Goal: Task Accomplishment & Management: Complete application form

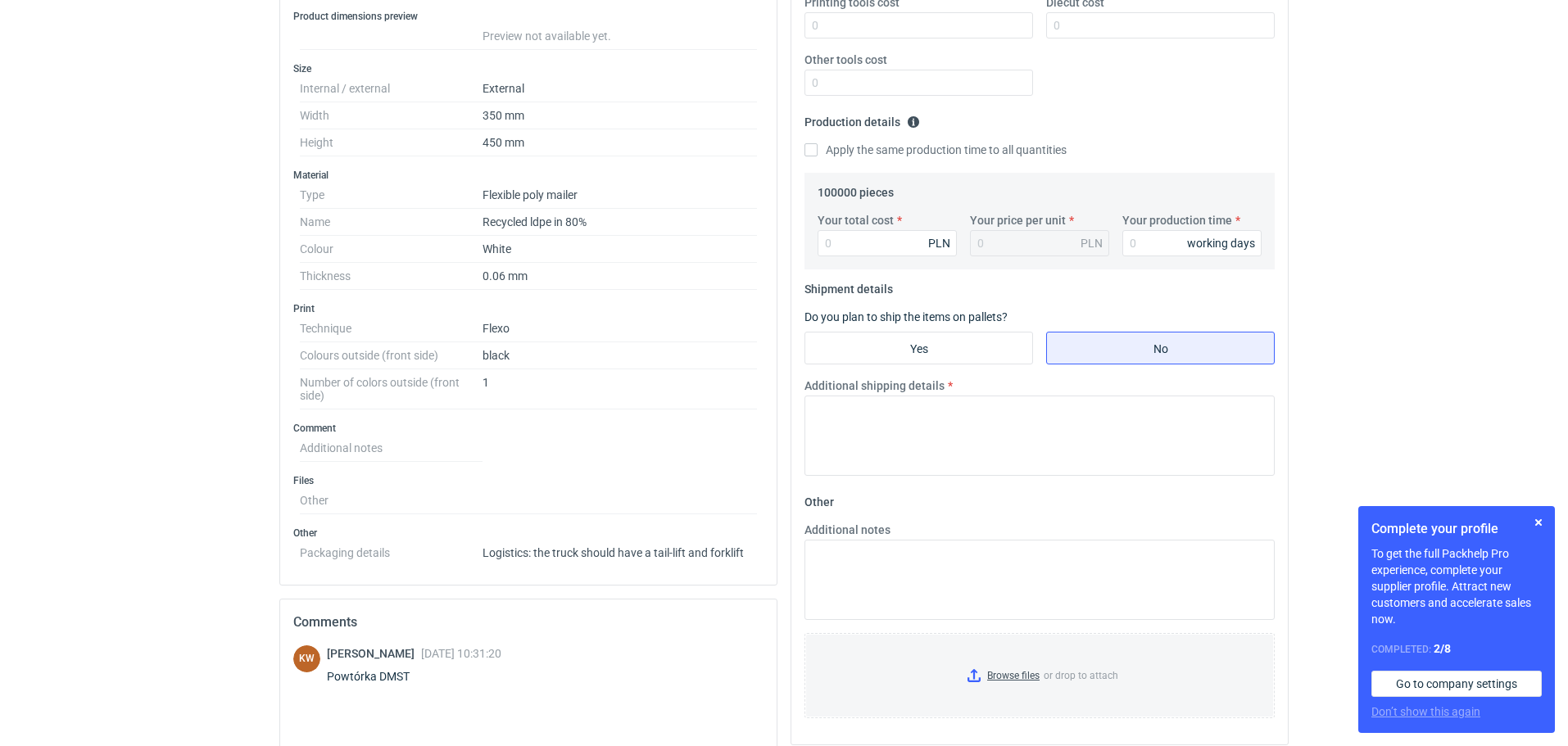
scroll to position [399, 0]
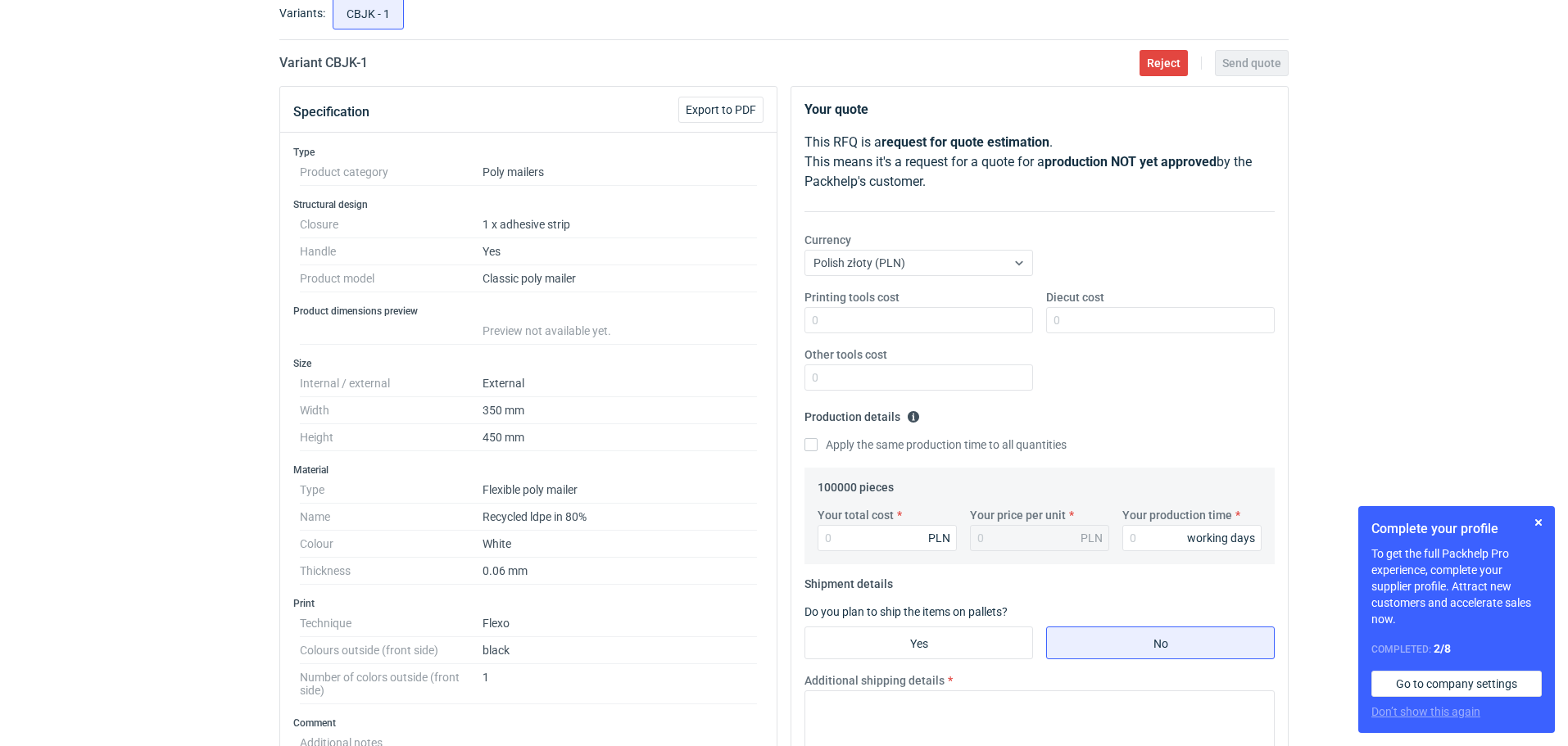
scroll to position [0, 0]
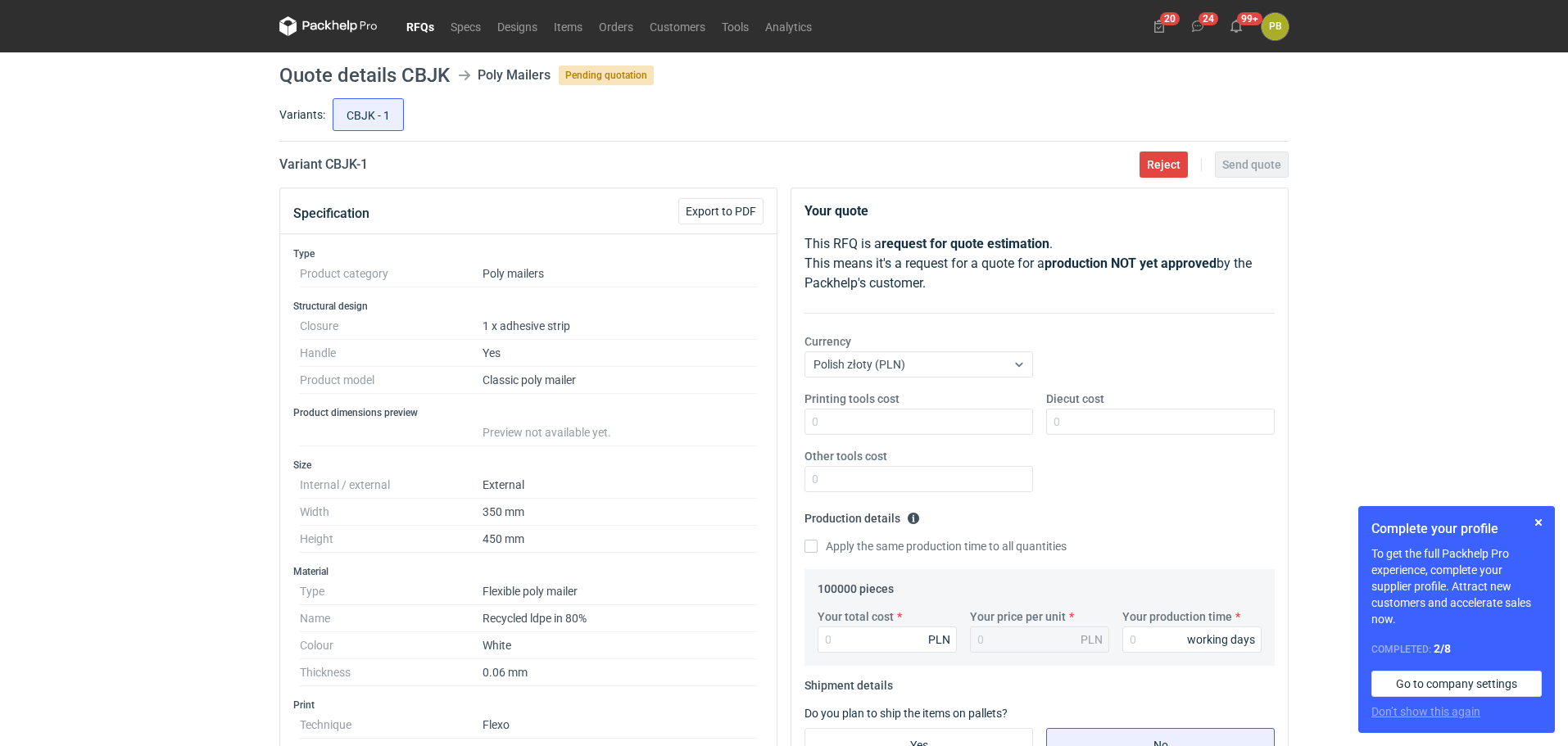
click at [422, 29] on link "RFQs" at bounding box center [420, 25] width 44 height 20
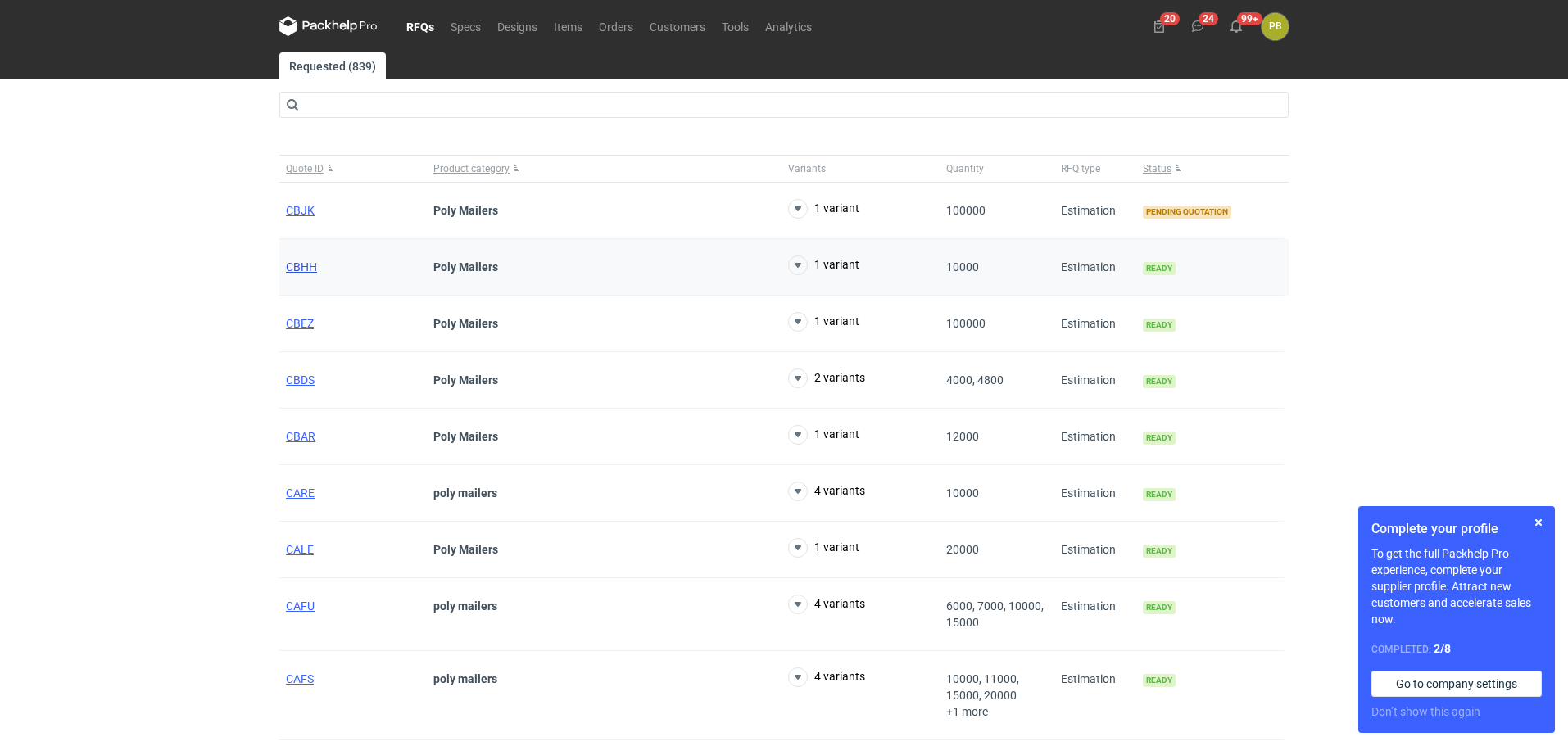
click at [304, 262] on span "CBHH" at bounding box center [301, 267] width 31 height 13
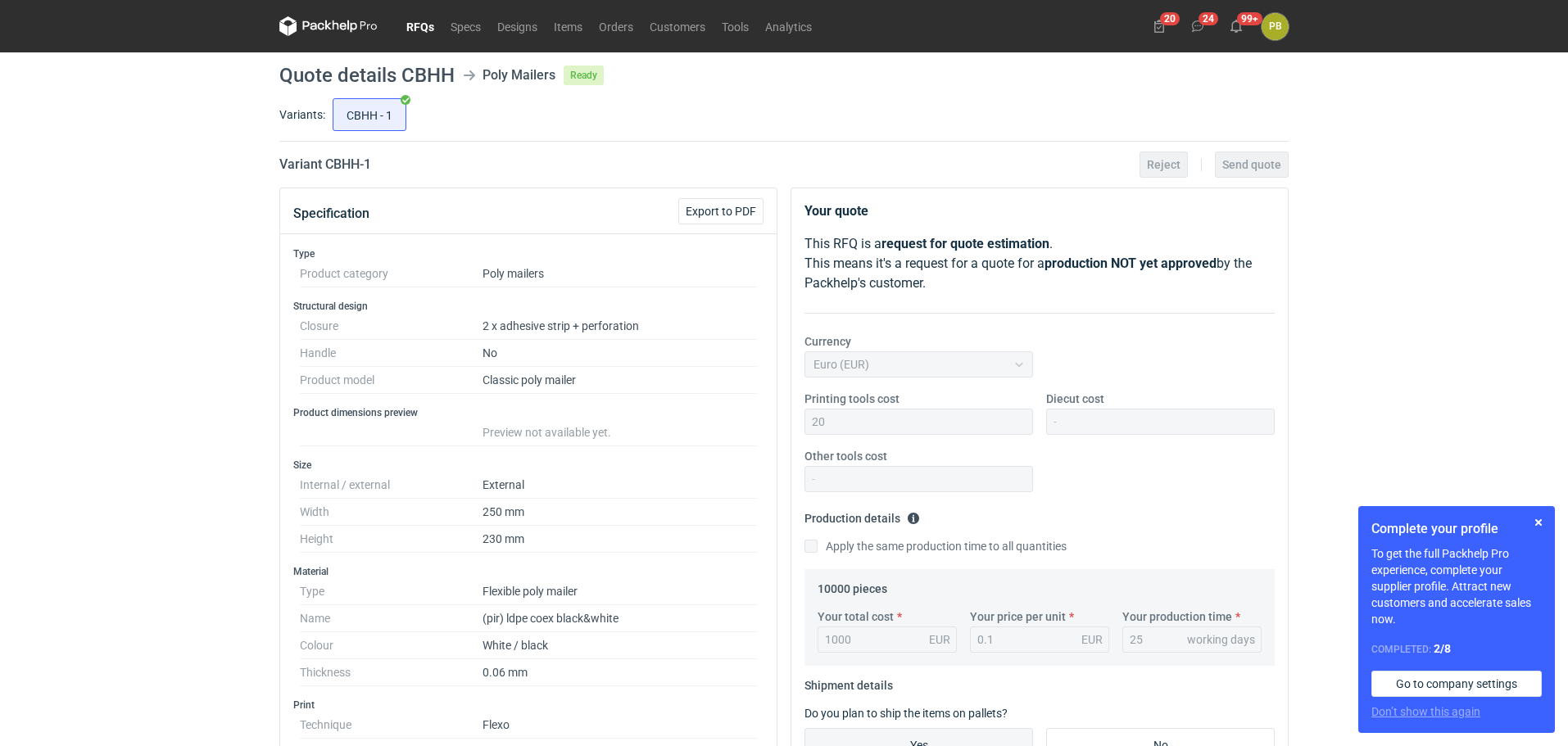
click at [423, 22] on link "RFQs" at bounding box center [420, 25] width 44 height 20
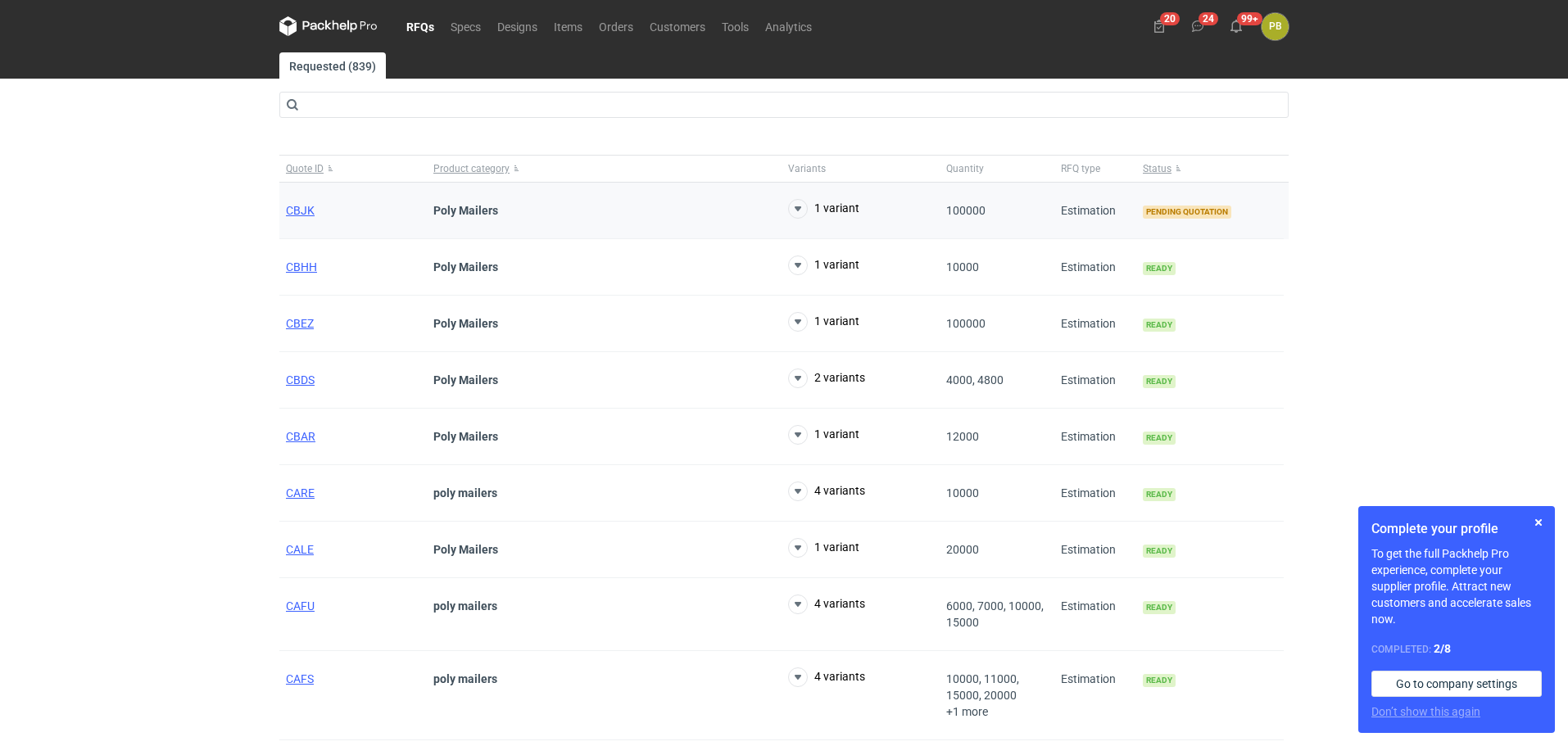
click at [302, 202] on div "CBJK" at bounding box center [352, 211] width 147 height 57
click at [302, 205] on span "CBJK" at bounding box center [300, 210] width 28 height 13
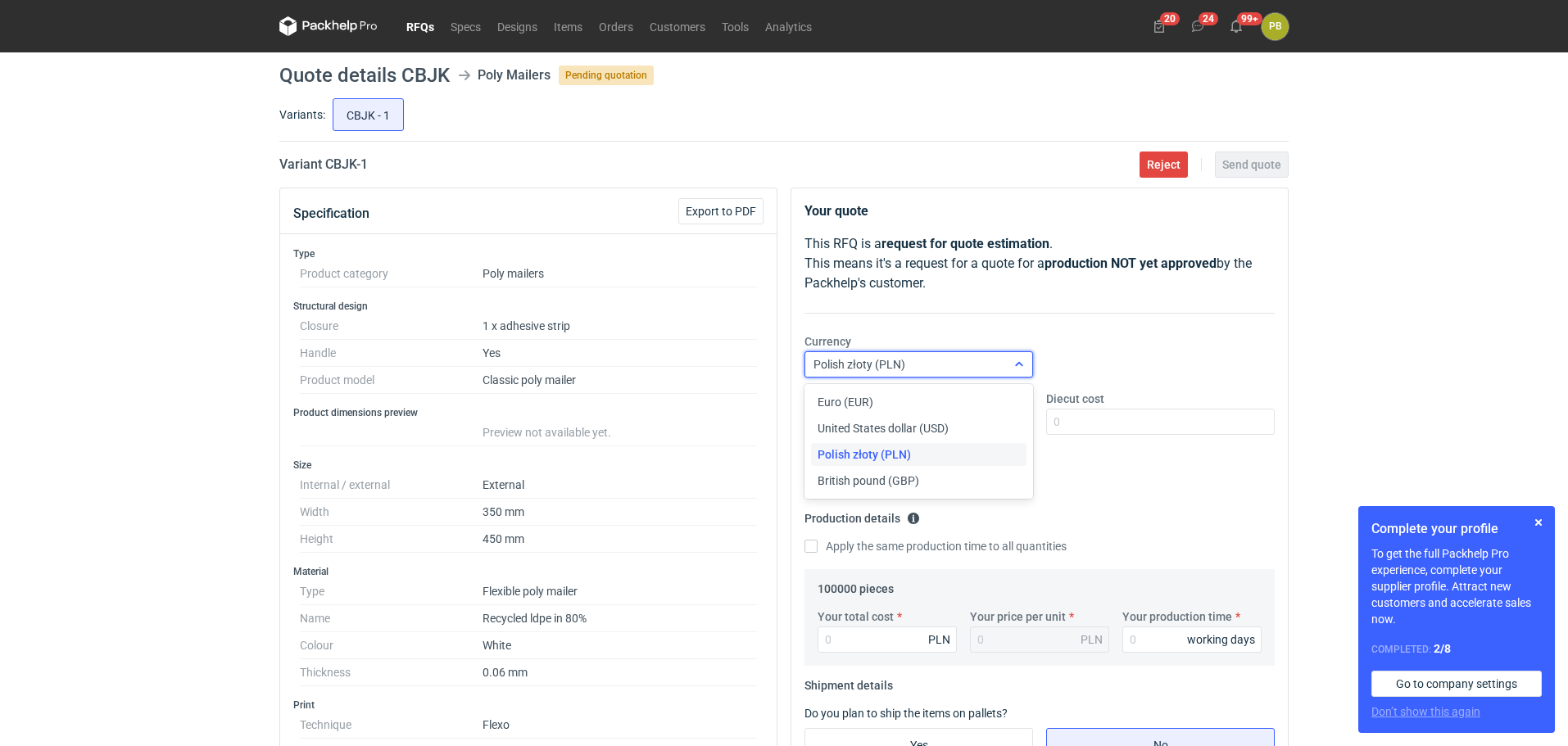
click at [1019, 361] on icon at bounding box center [1020, 365] width 13 height 13
click at [992, 402] on div "Euro (EUR)" at bounding box center [919, 401] width 203 height 16
click at [870, 645] on input "Your total cost" at bounding box center [888, 640] width 139 height 26
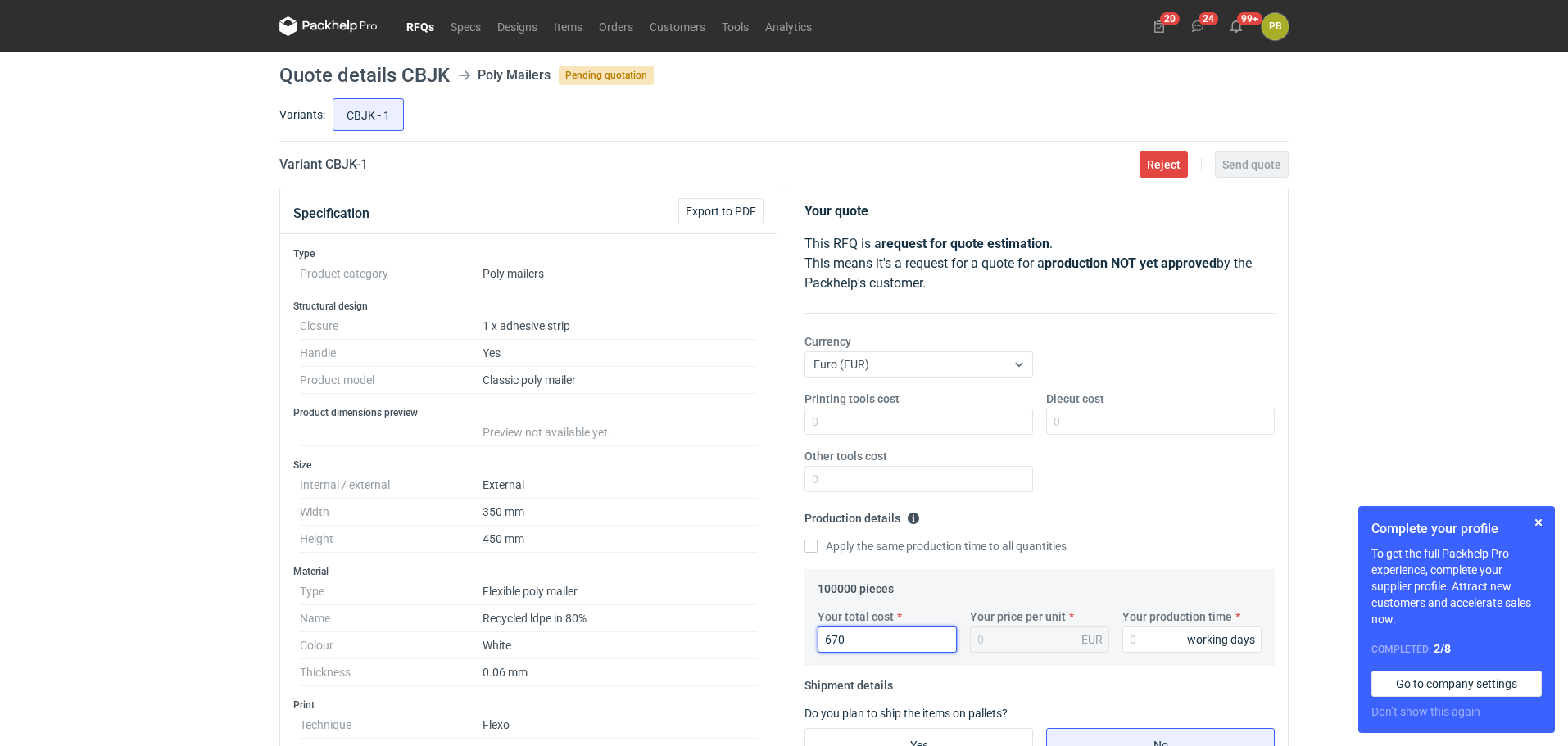
type input "6700"
type input "0.07"
type input "6700"
click at [1145, 637] on input "Your production time" at bounding box center [1192, 640] width 139 height 26
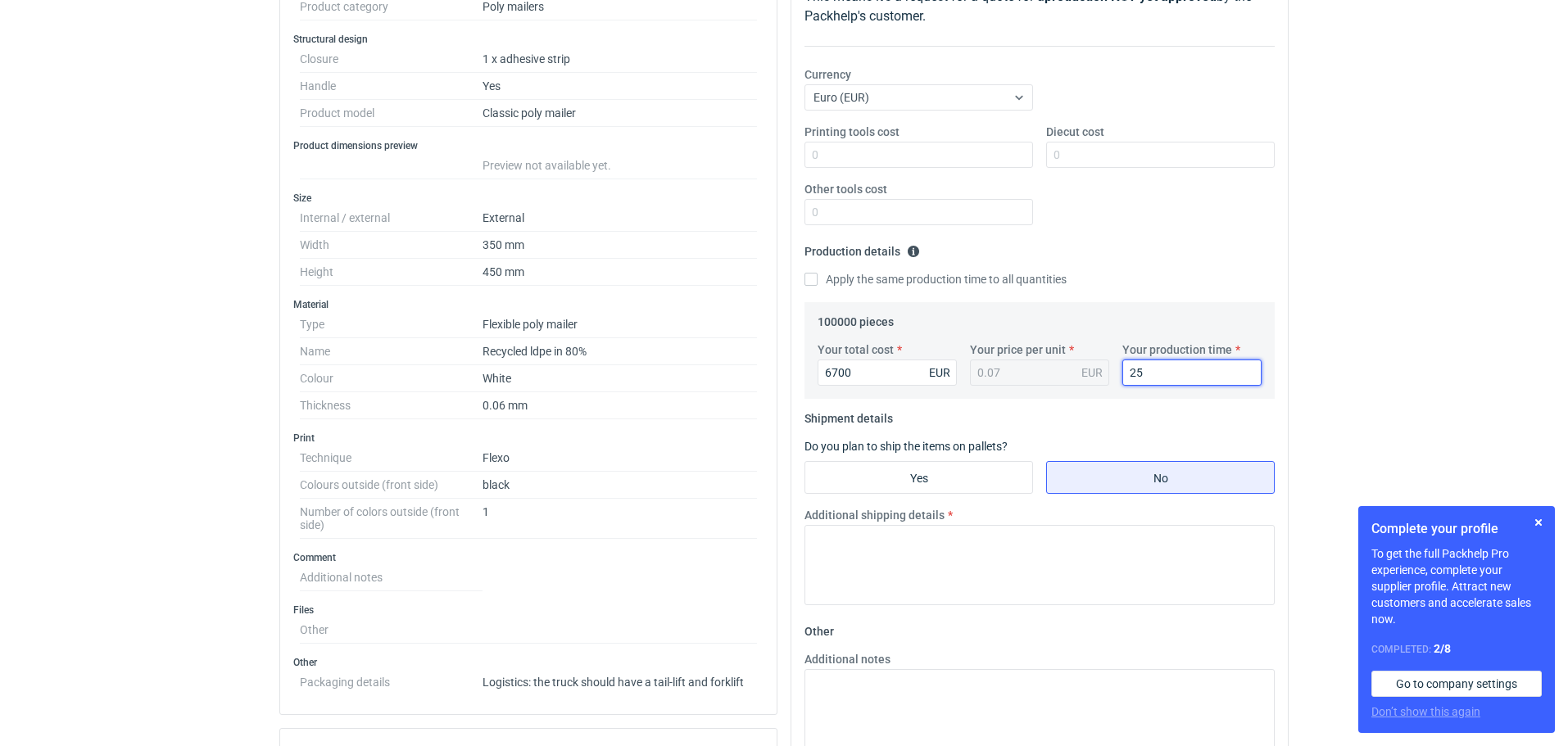
scroll to position [284, 0]
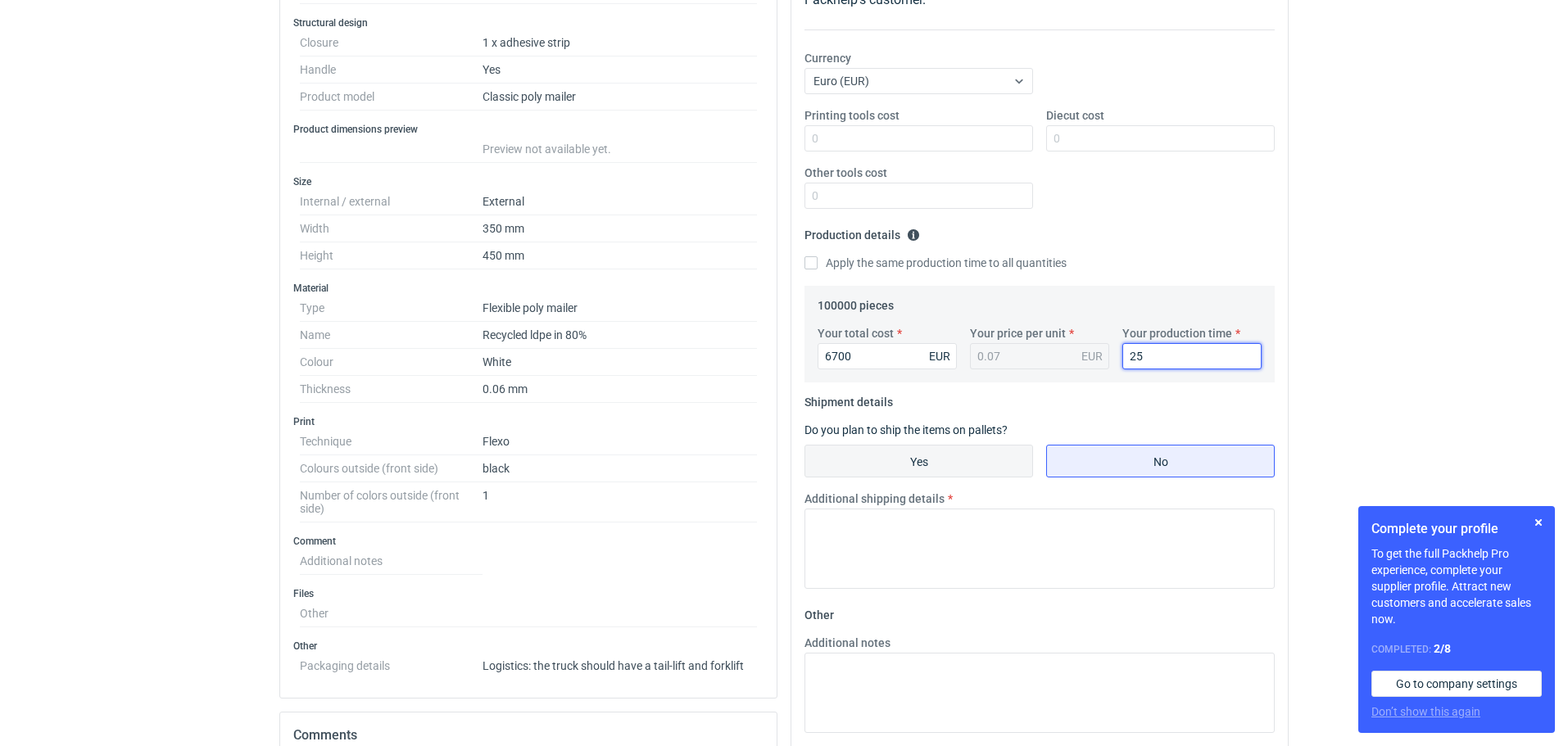
type input "25"
click at [957, 456] on input "Yes" at bounding box center [919, 461] width 227 height 31
radio input "true"
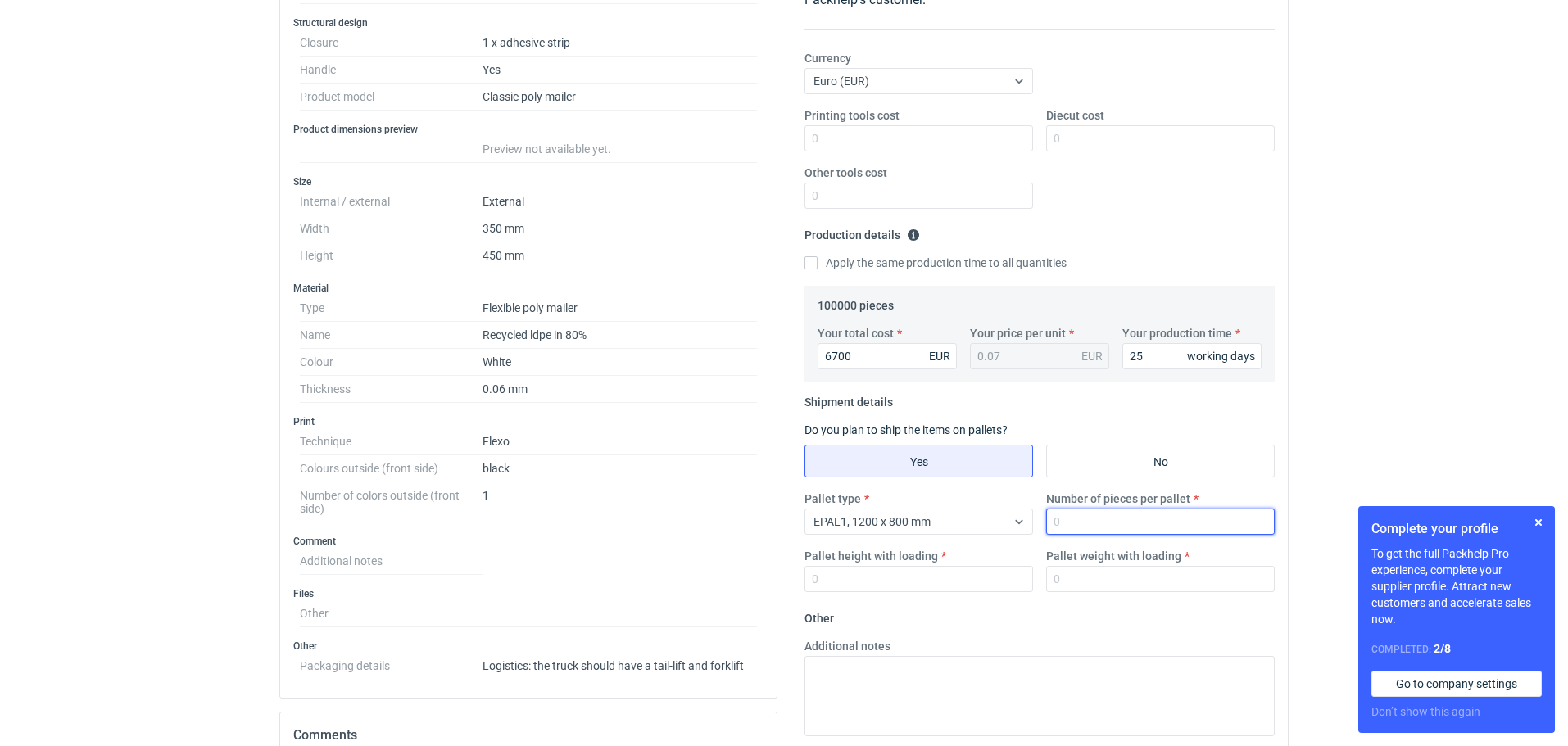
click at [1069, 520] on input "Number of pieces per pallet" at bounding box center [1160, 522] width 229 height 26
type input "25000"
click at [841, 576] on input "Pallet height with loading" at bounding box center [919, 579] width 229 height 26
type input "140"
click at [1099, 582] on input "Pallet weight with loading" at bounding box center [1160, 579] width 229 height 26
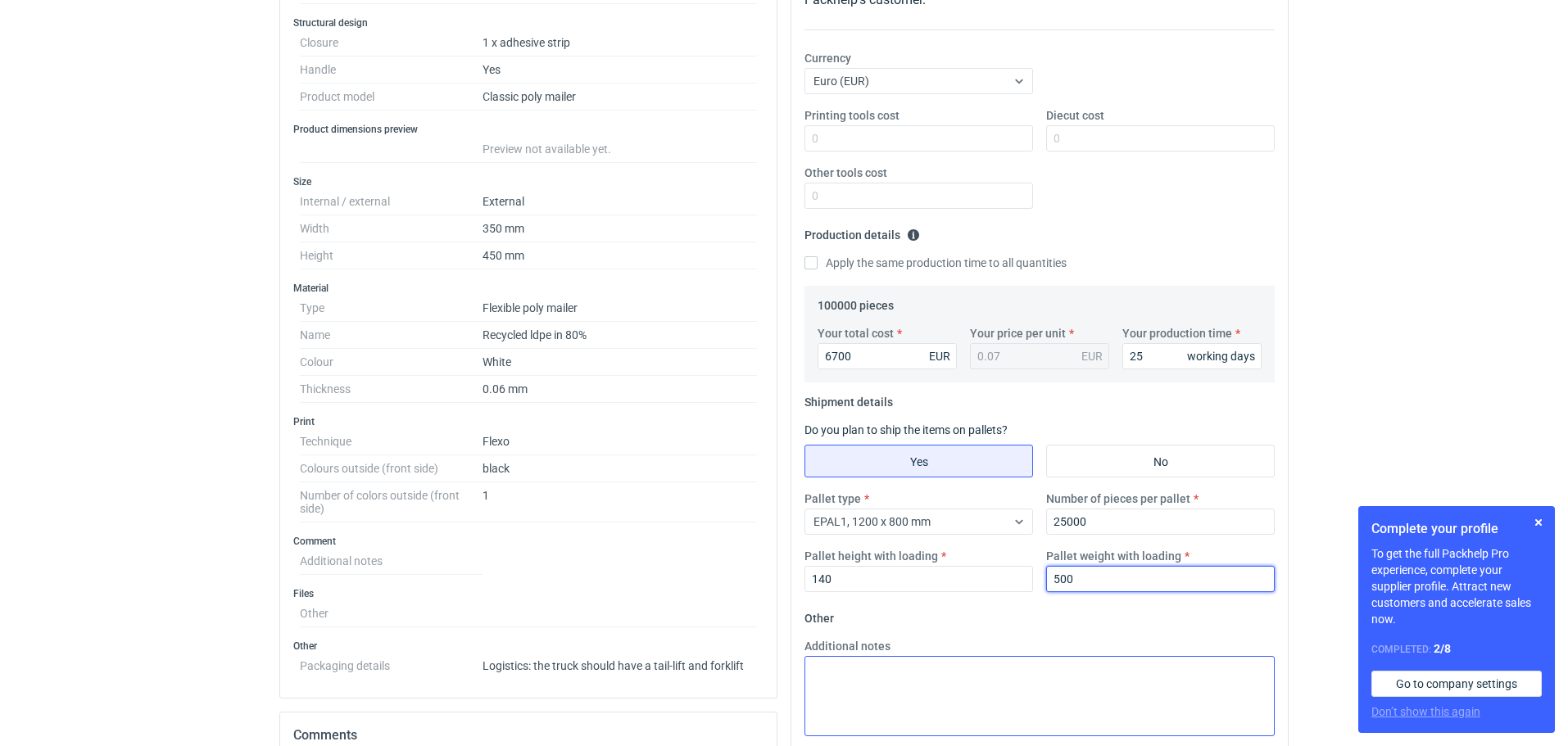
type input "500"
click at [814, 673] on textarea "Additional notes" at bounding box center [1039, 695] width 470 height 80
paste textarea "Termin realizacji ok 4 tygodnie od akceptacji grafiki Ważność cen 30 dni Dostaw…"
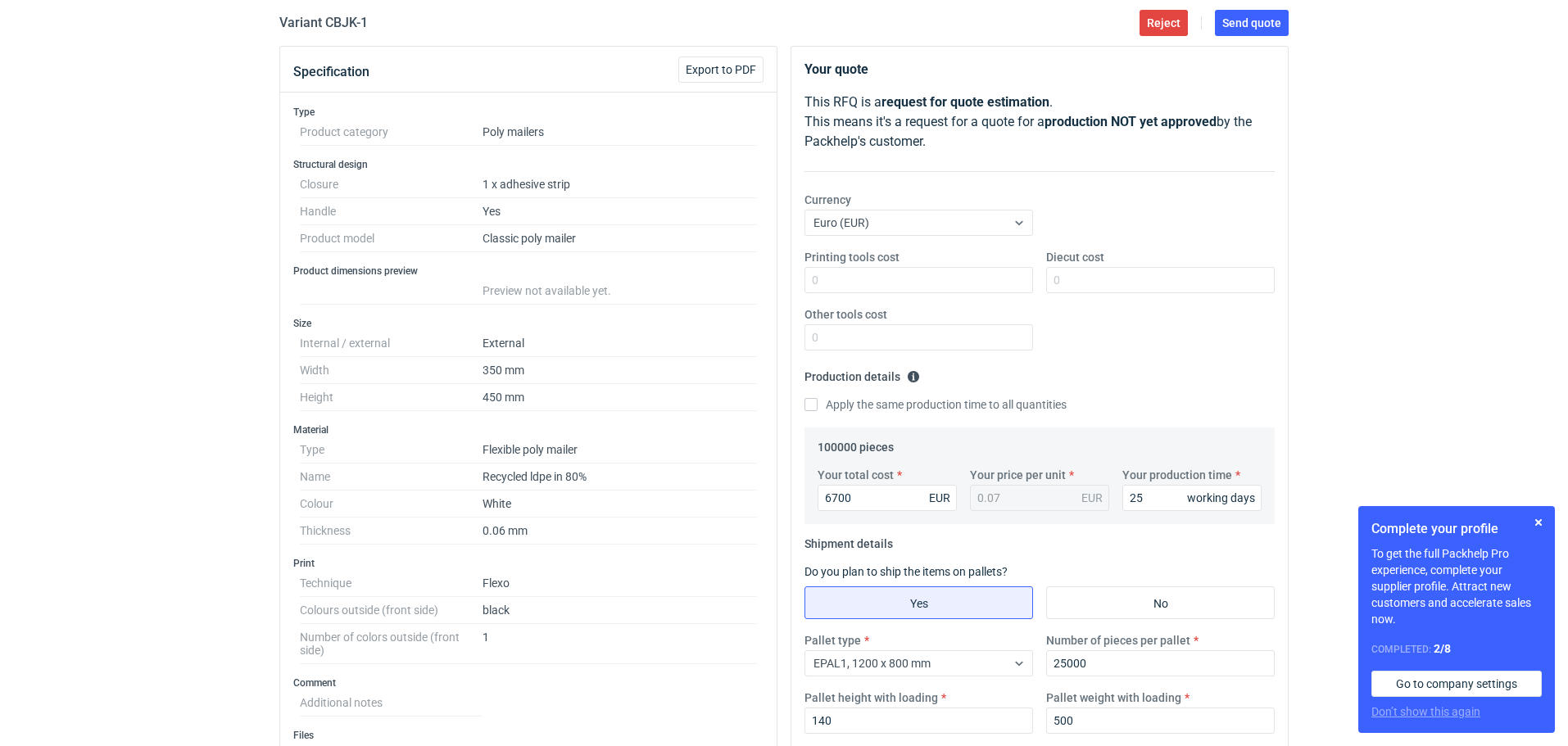
scroll to position [139, 0]
type textarea "Termin realizacji ok 4 tygodnie od akceptacji grafiki Ważność cen 30 dni Dostaw…"
click at [1101, 664] on input "25000" at bounding box center [1160, 666] width 229 height 26
type input "20000"
click at [1097, 395] on fieldset "Production details Please provide the expected time of production in working da…" at bounding box center [1039, 398] width 470 height 64
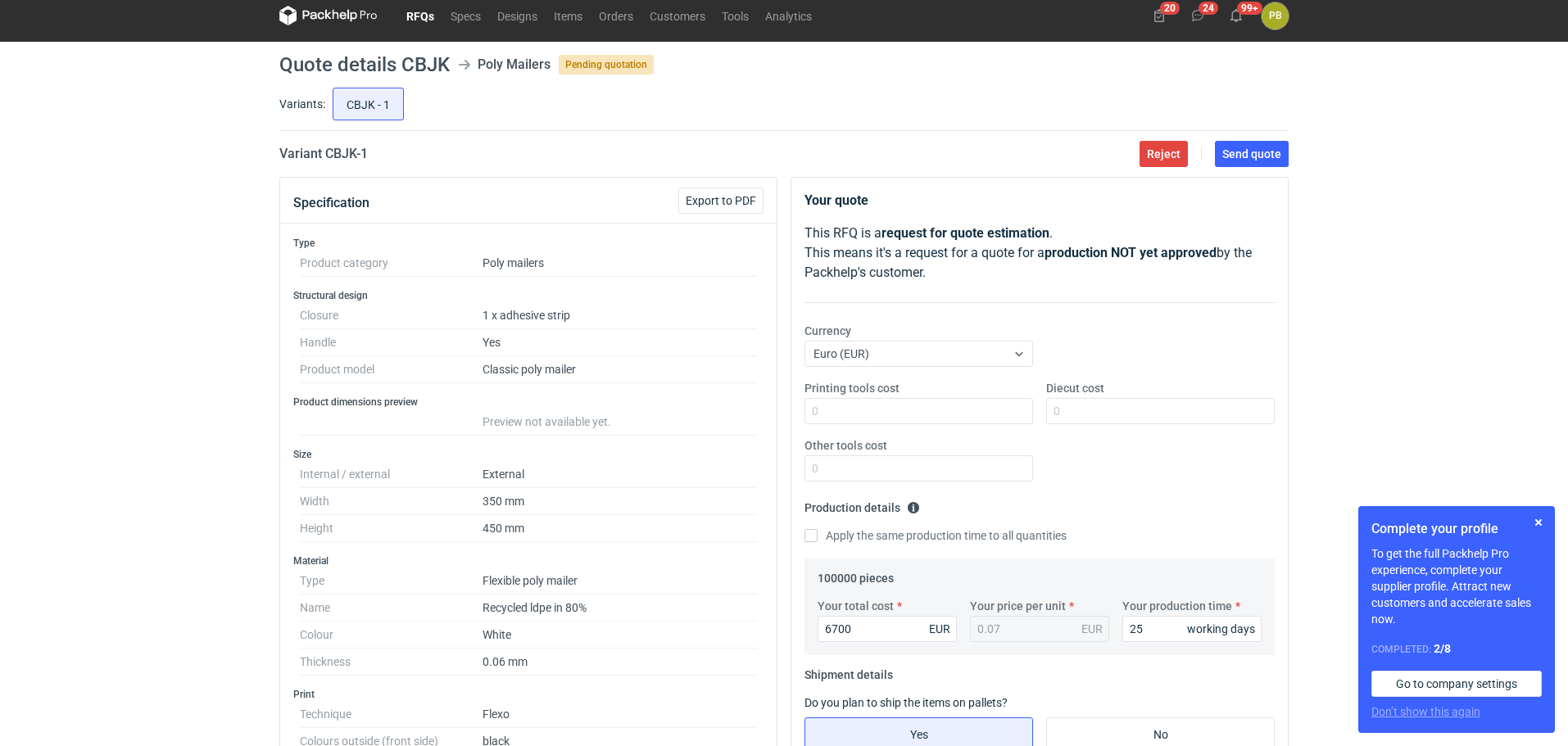
scroll to position [6, 0]
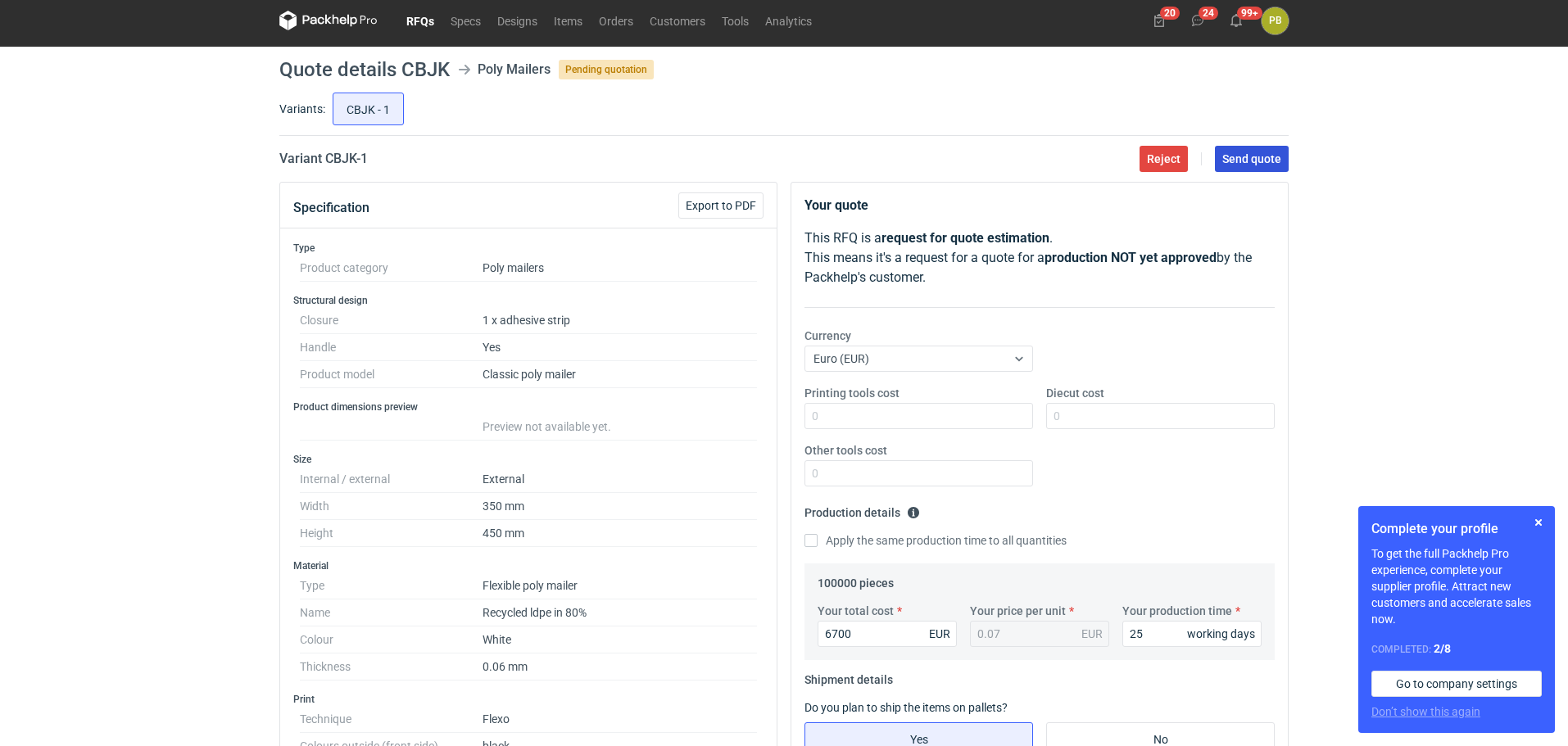
click at [1265, 154] on span "Send quote" at bounding box center [1251, 159] width 59 height 11
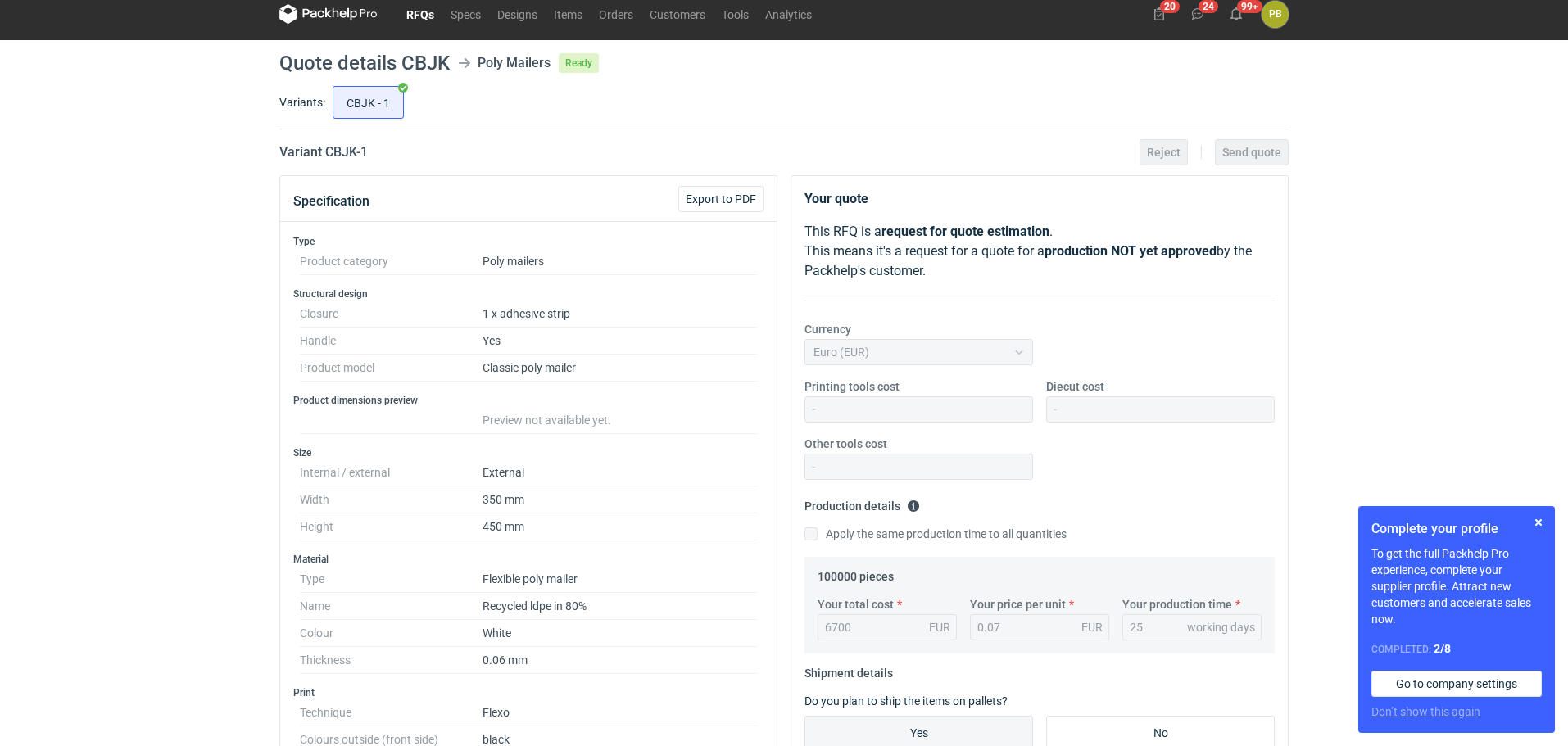
scroll to position [0, 0]
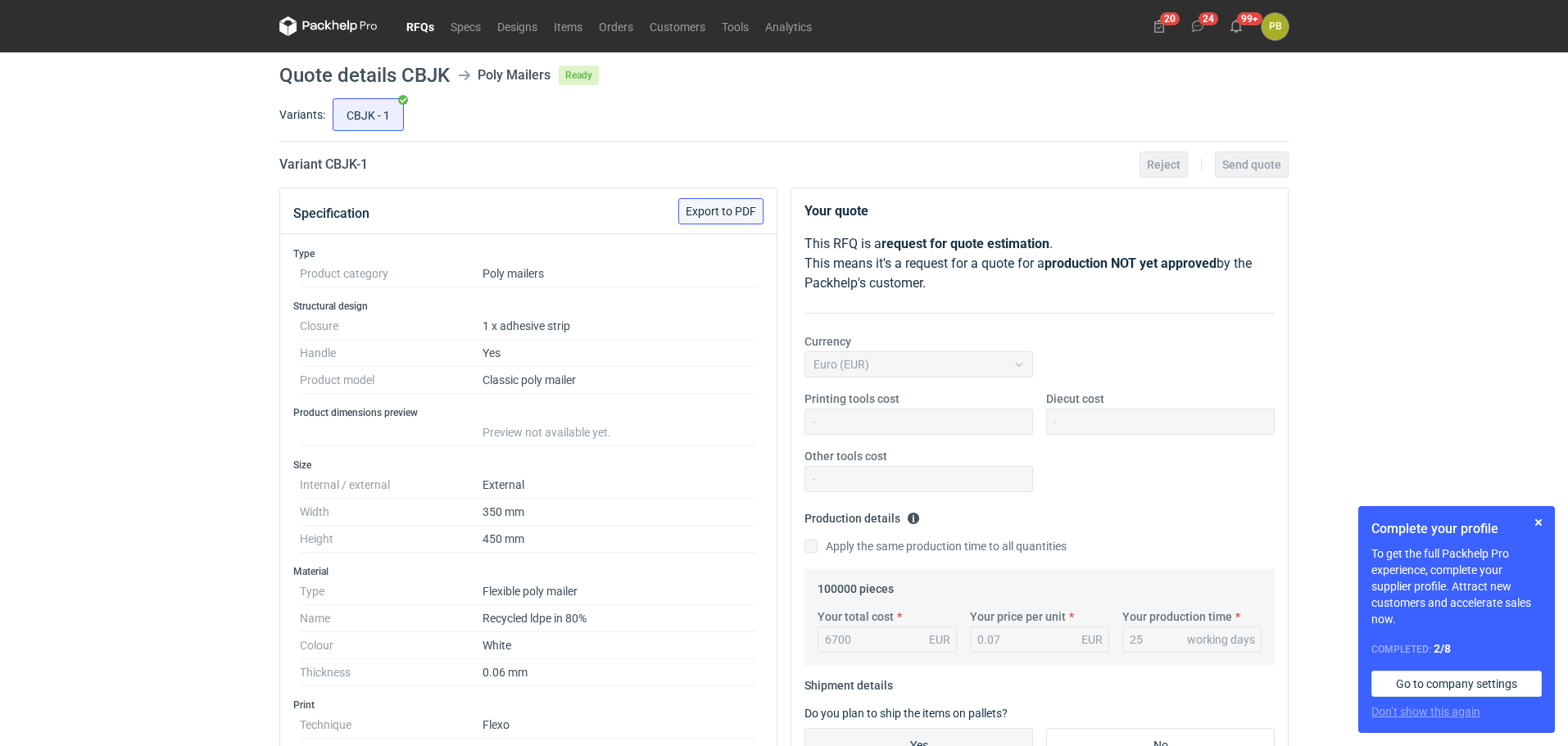
click at [726, 208] on span "Export to PDF" at bounding box center [721, 211] width 71 height 11
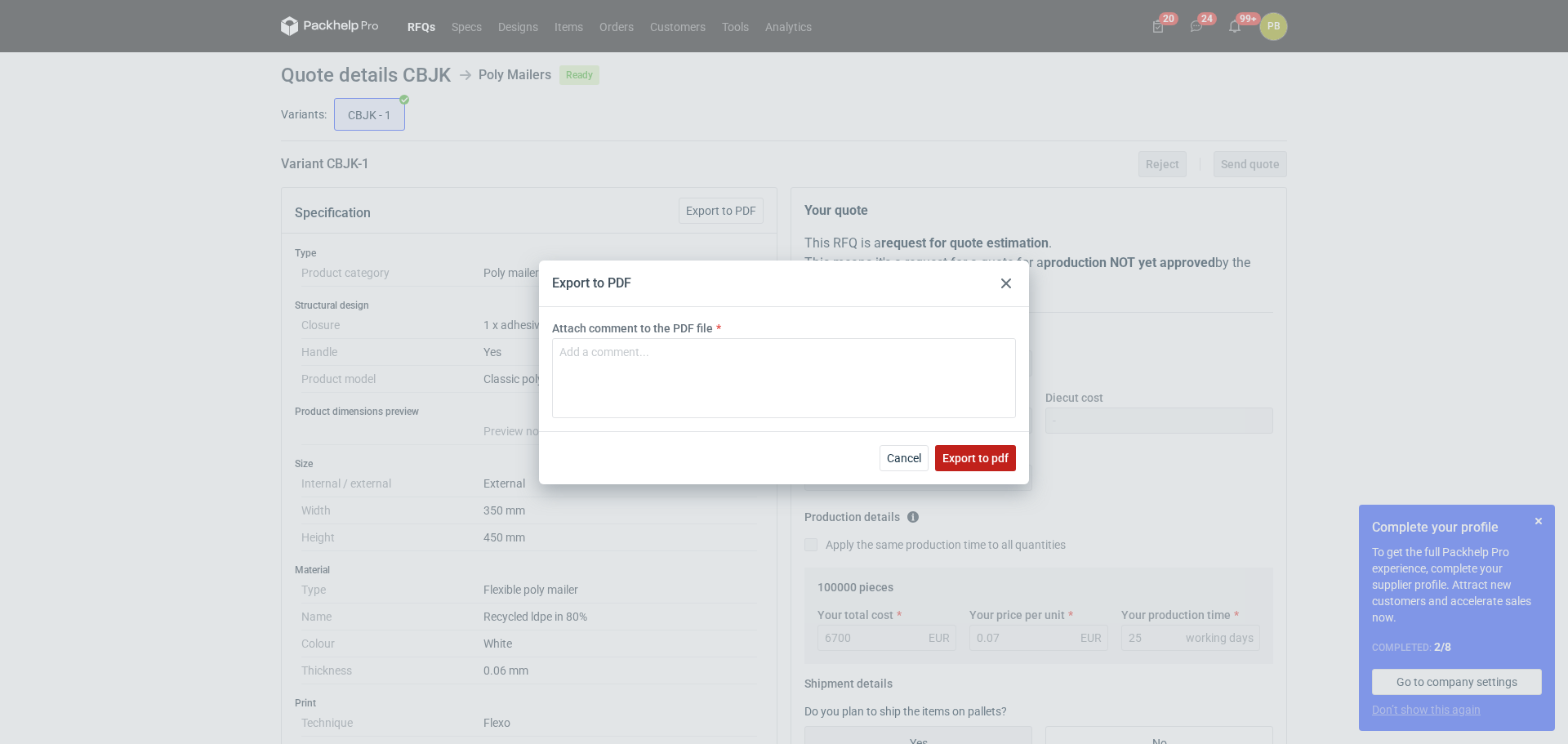
click at [971, 454] on span "Export to pdf" at bounding box center [975, 458] width 66 height 11
